Goal: Task Accomplishment & Management: Understand process/instructions

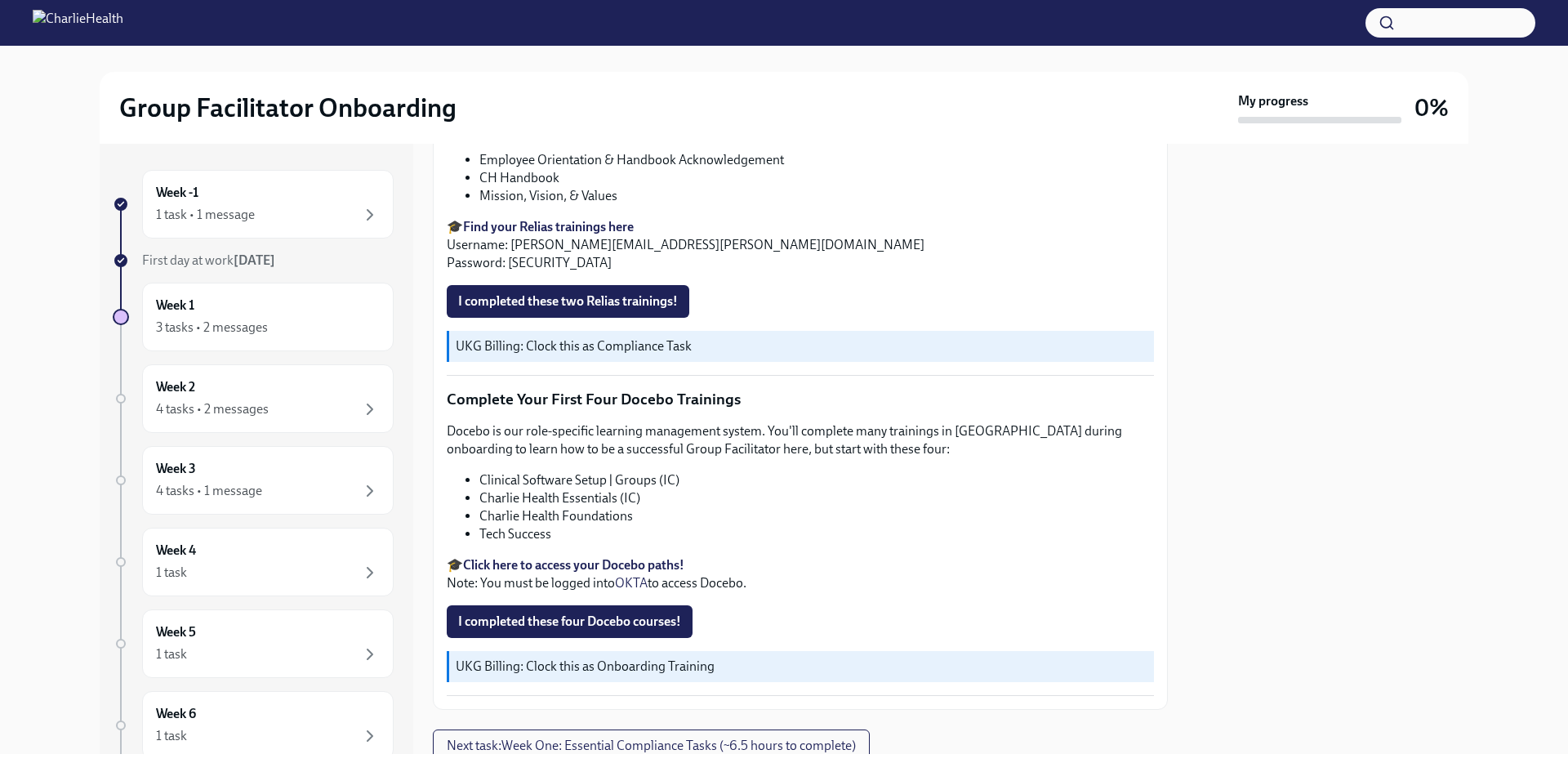
scroll to position [2167, 0]
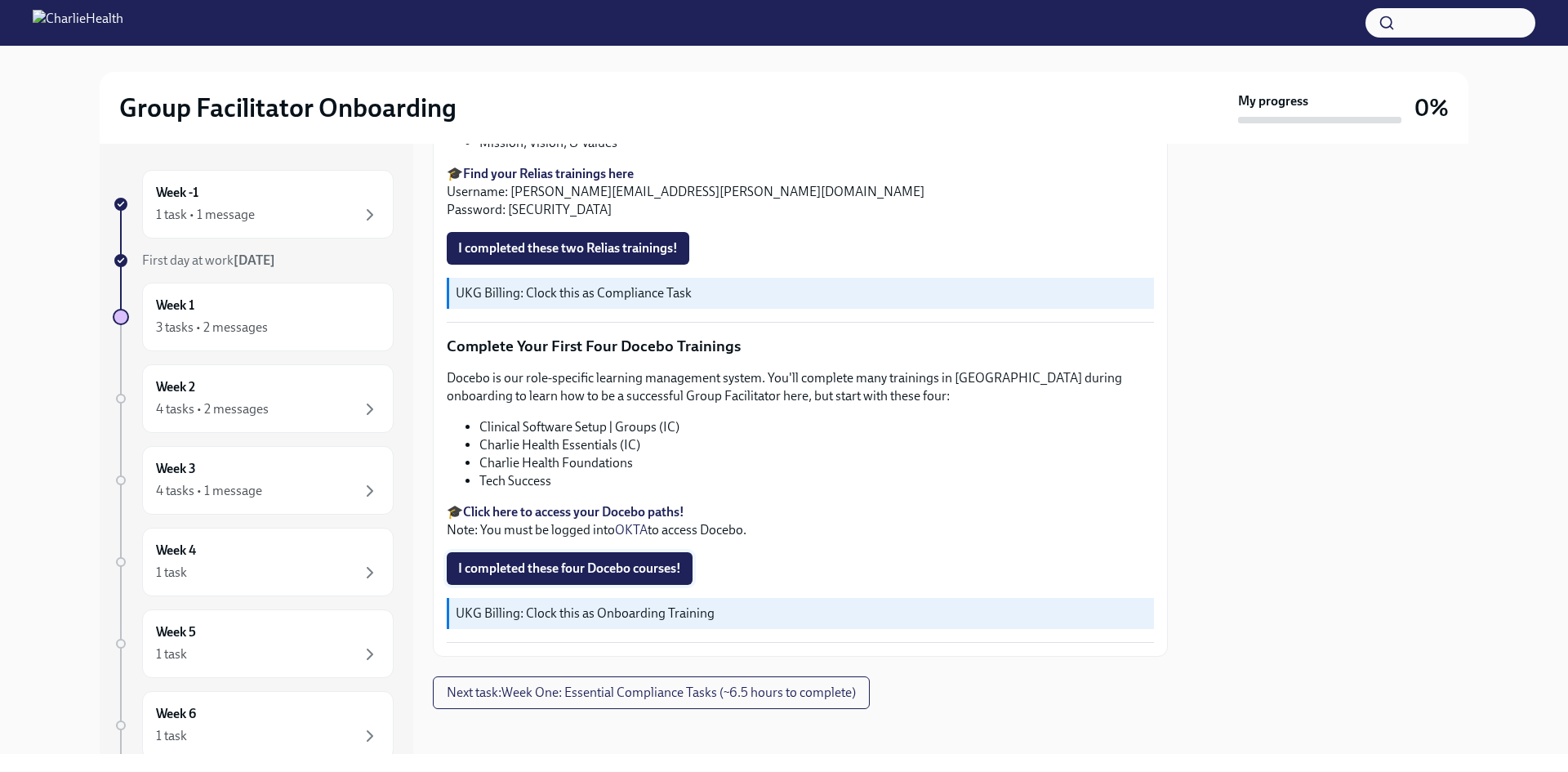
click at [661, 569] on span "I completed these four Docebo courses!" at bounding box center [569, 569] width 223 height 17
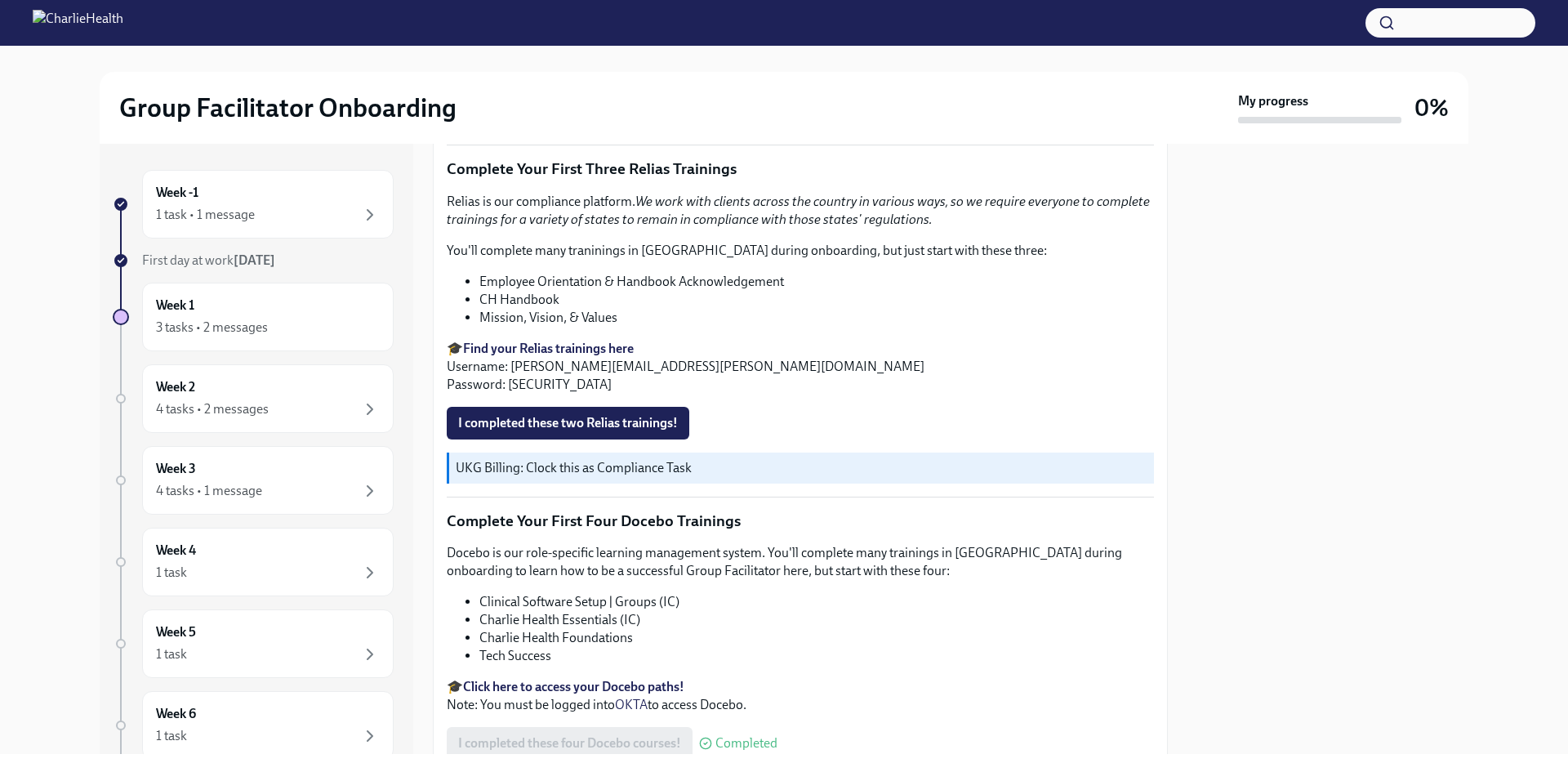
scroll to position [1840, 0]
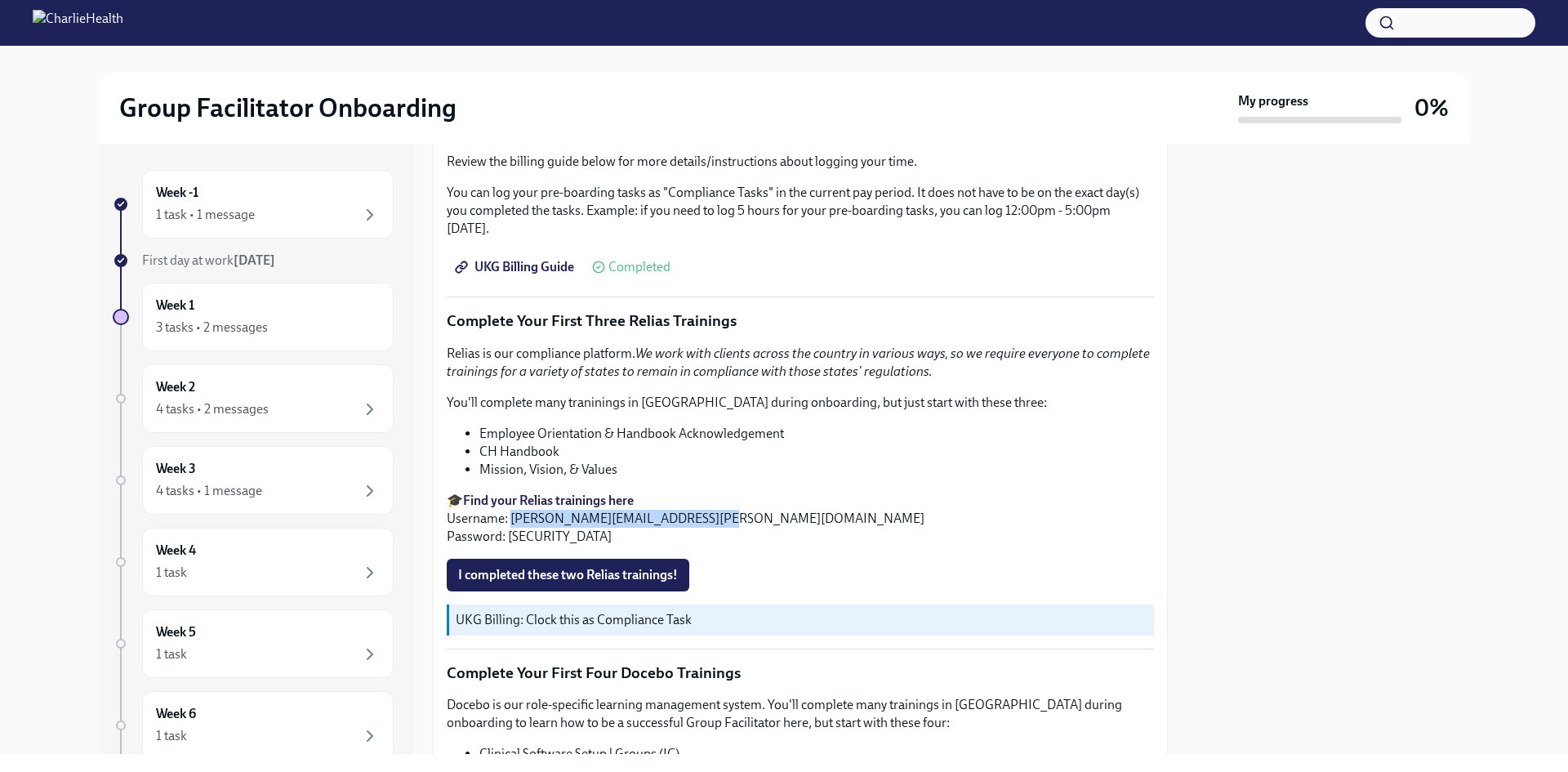
drag, startPoint x: 513, startPoint y: 512, endPoint x: 730, endPoint y: 518, distance: 217.1
click at [730, 518] on p "🎓 Find your Relias trainings here Username: [PERSON_NAME][EMAIL_ADDRESS][PERSON…" at bounding box center [800, 518] width 707 height 54
copy p "[PERSON_NAME][EMAIL_ADDRESS][PERSON_NAME][DOMAIN_NAME]"
click at [815, 523] on p "🎓 Find your Relias trainings here Username: [PERSON_NAME][EMAIL_ADDRESS][PERSON…" at bounding box center [800, 518] width 707 height 54
click at [591, 575] on span "I completed these two Relias trainings!" at bounding box center [568, 575] width 220 height 17
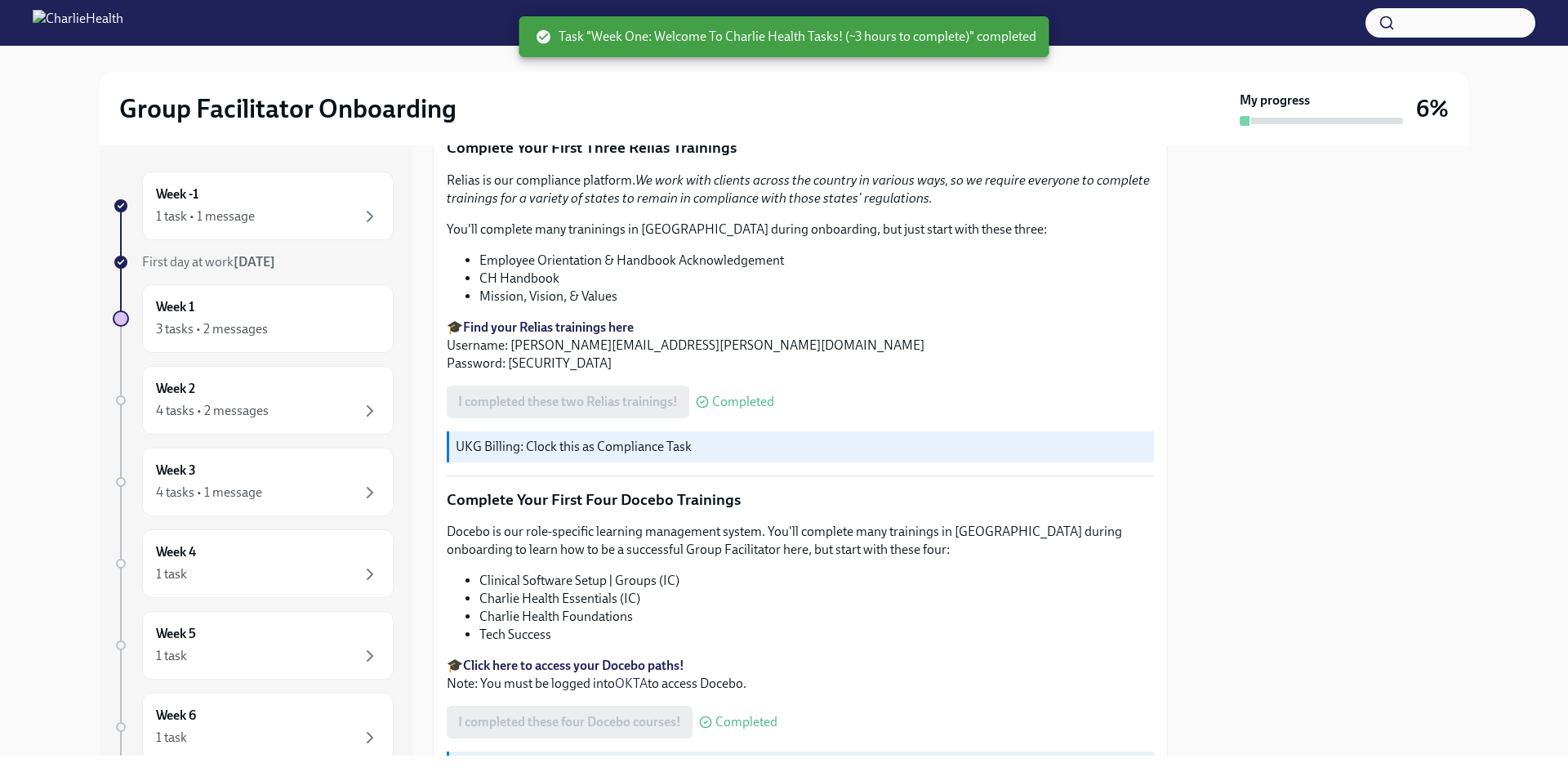
scroll to position [2167, 0]
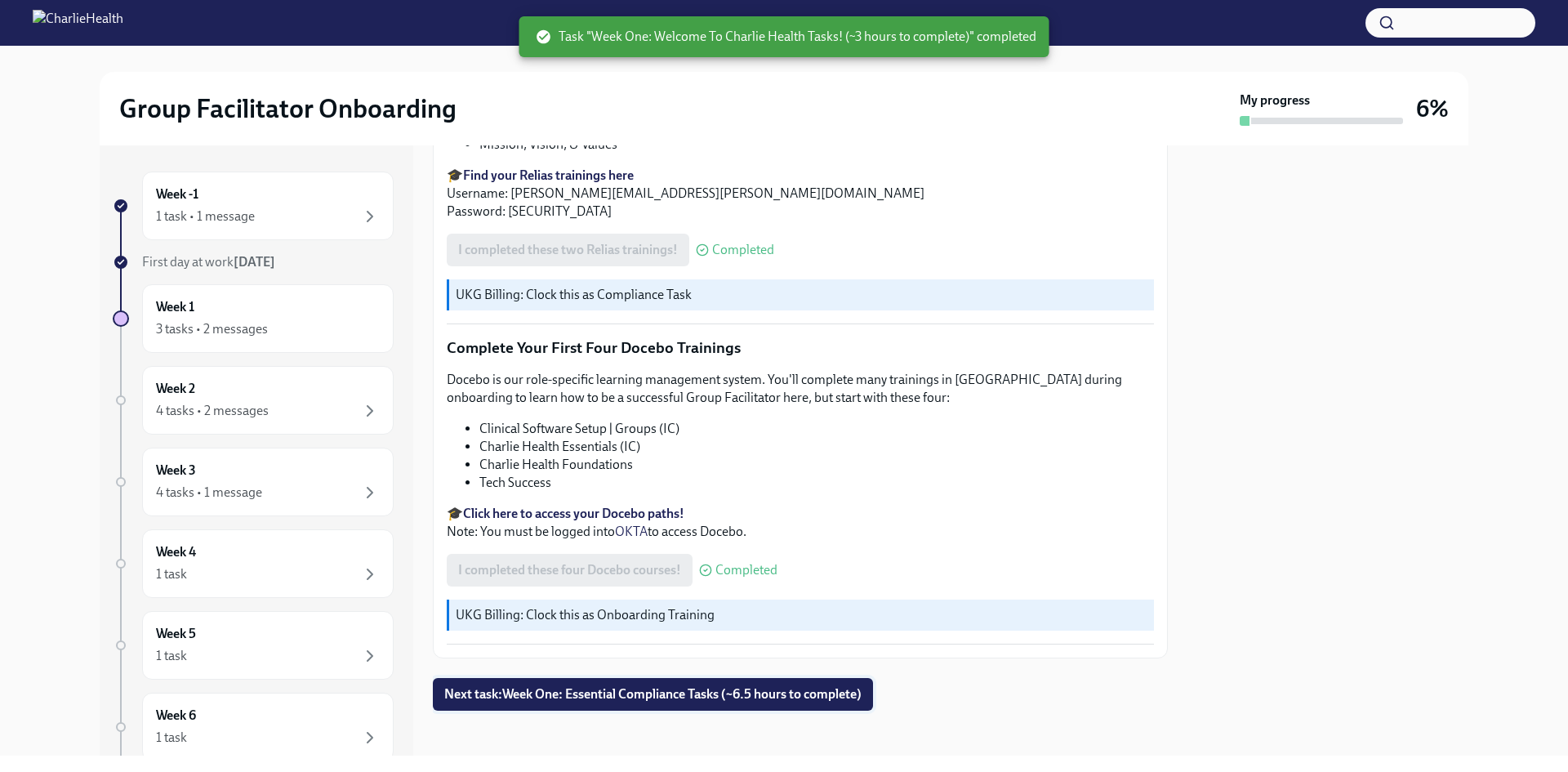
click at [735, 689] on span "Next task : Week One: Essential Compliance Tasks (~6.5 hours to complete)" at bounding box center [652, 695] width 418 height 17
